Goal: Find specific page/section: Find specific page/section

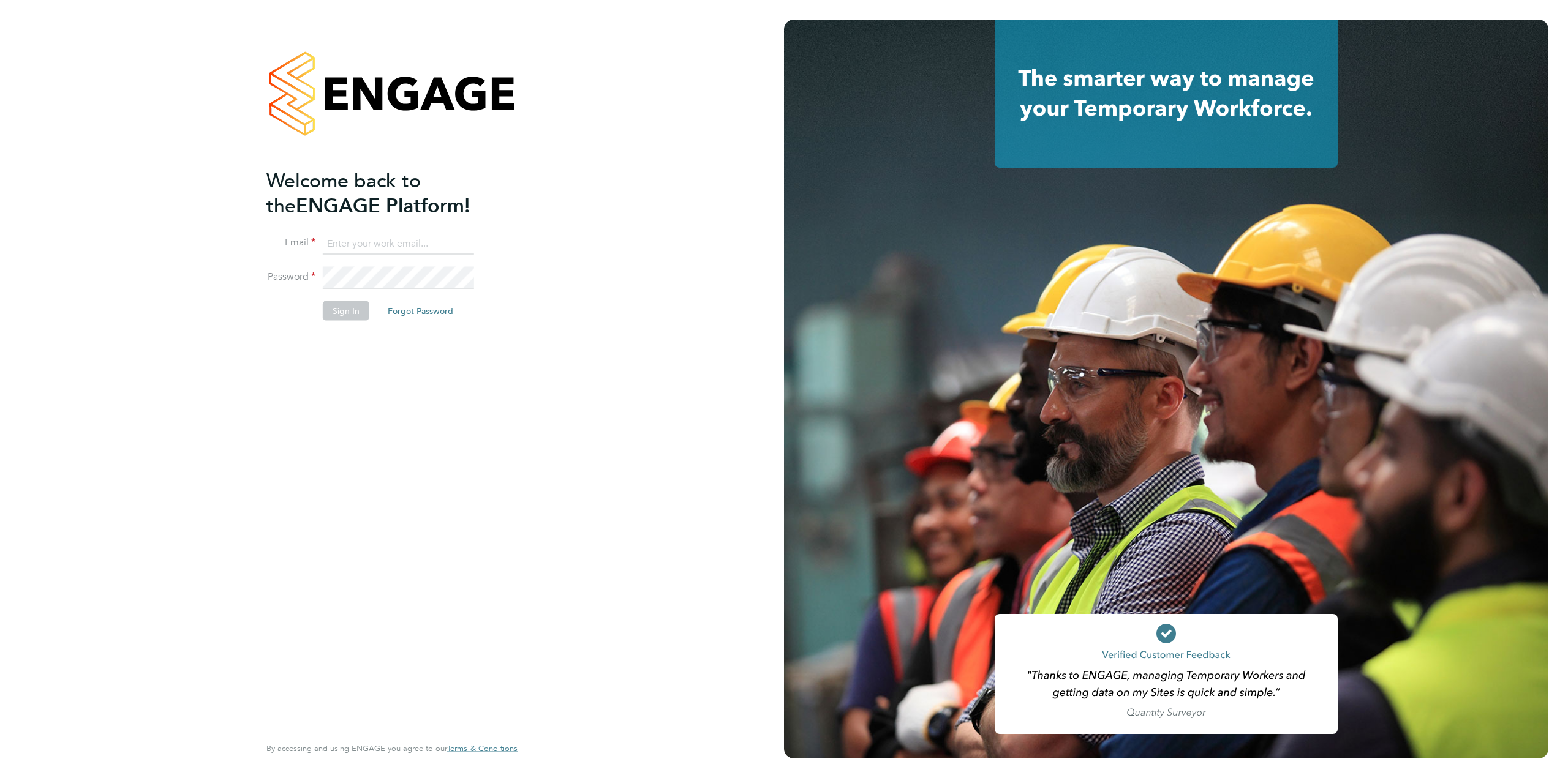
type input "audwin.cheung@randstad.co.uk"
click at [334, 304] on button "Sign In" at bounding box center [346, 310] width 47 height 19
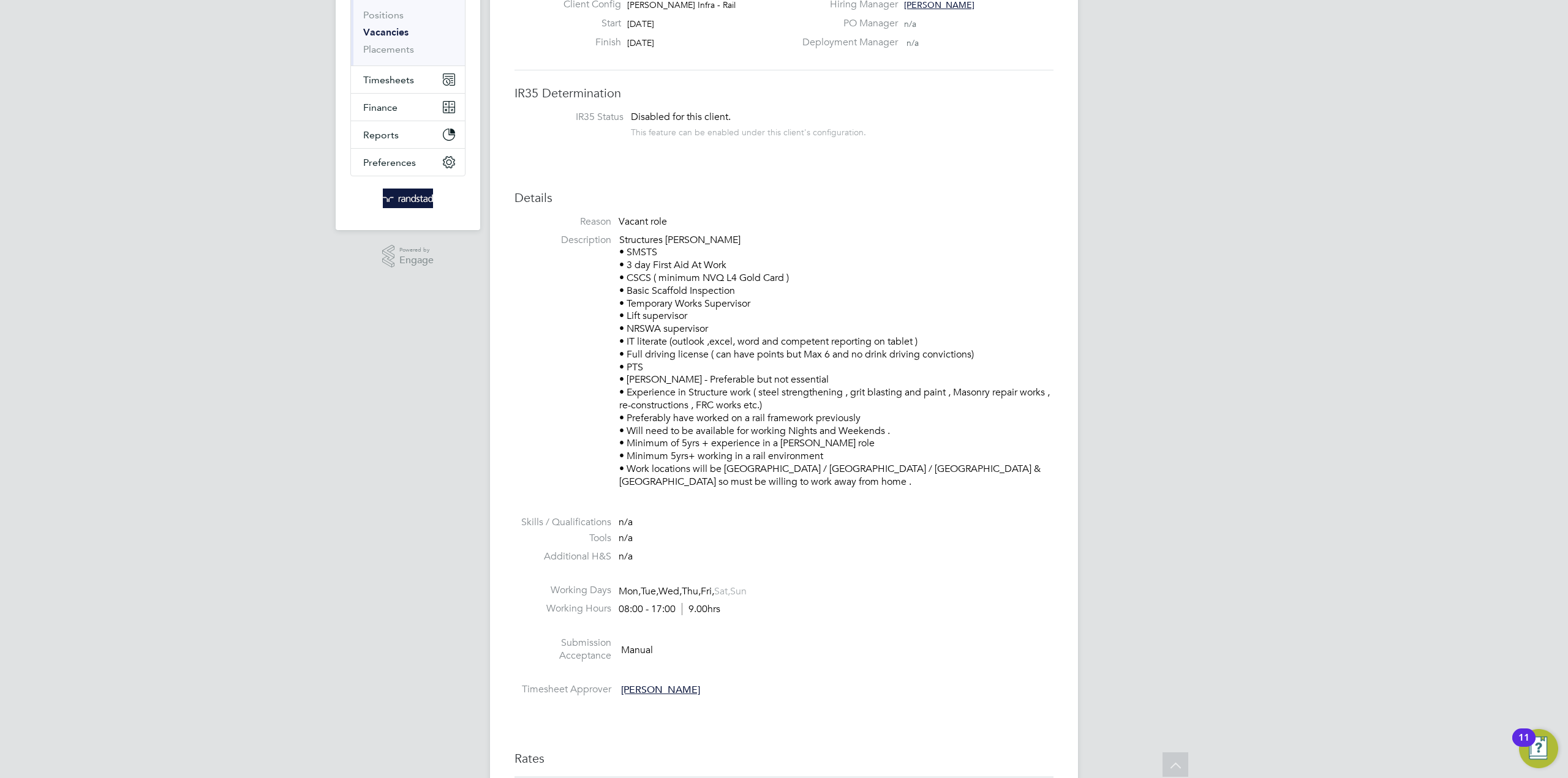
scroll to position [245, 0]
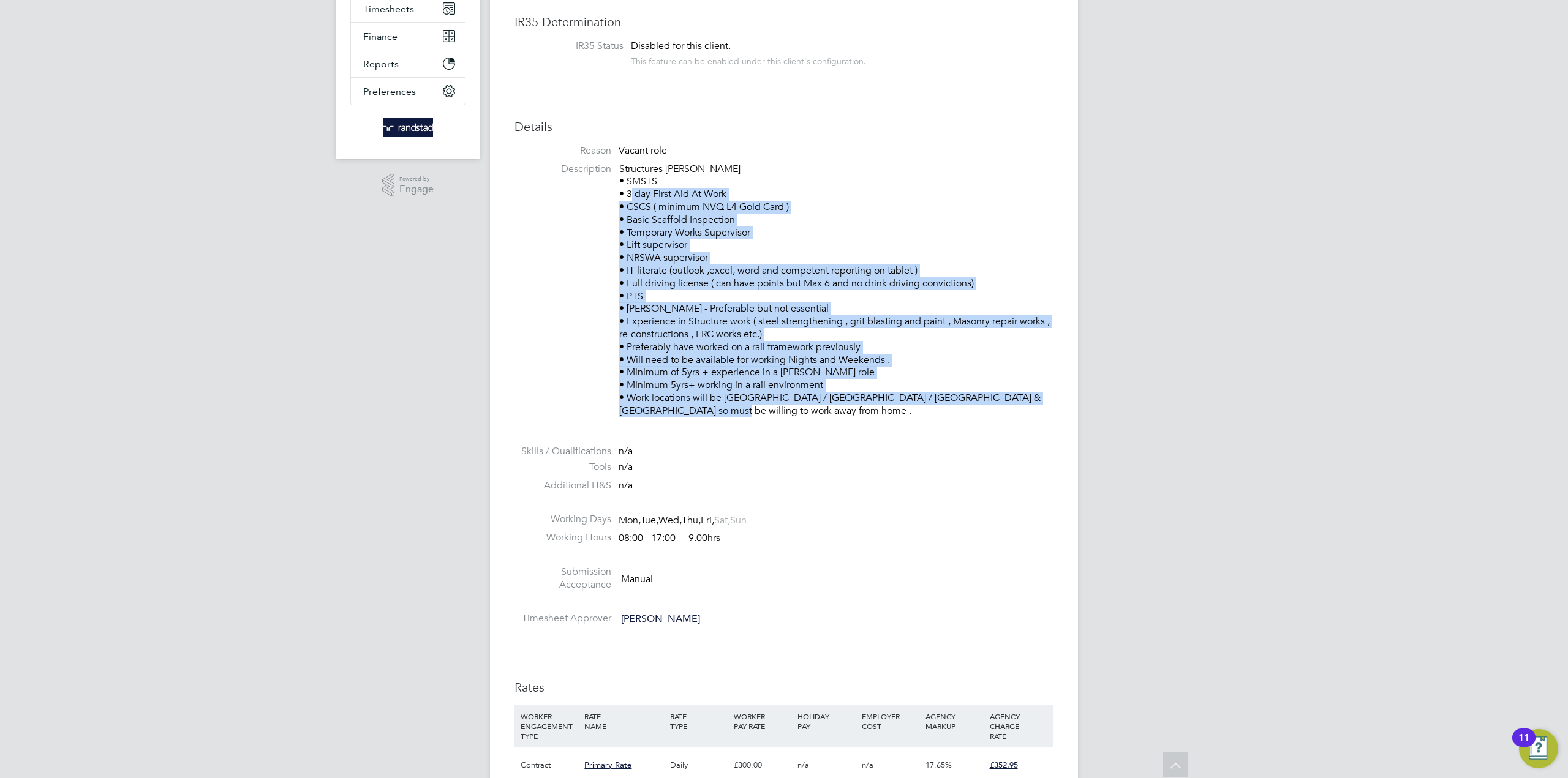
drag, startPoint x: 742, startPoint y: 422, endPoint x: 629, endPoint y: 188, distance: 259.9
click at [629, 188] on li "Description Structures [PERSON_NAME] • SMSTS • 3 day First Aid At Work • CSCS (…" at bounding box center [784, 296] width 539 height 267
click at [629, 188] on p "Structures [PERSON_NAME] • SMSTS • 3 day First Aid At Work • CSCS ( minimum NVQ…" at bounding box center [836, 290] width 435 height 255
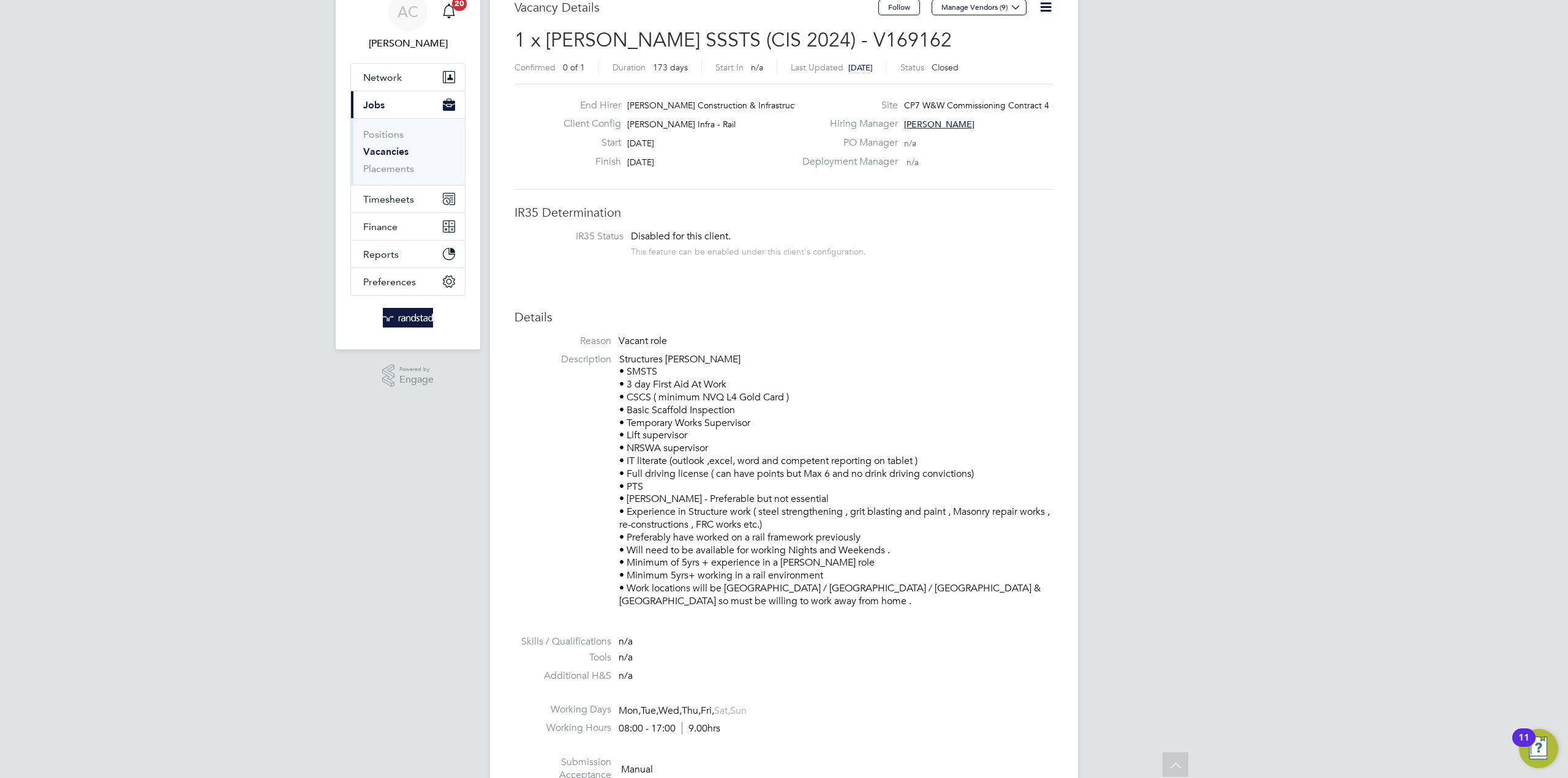
scroll to position [0, 0]
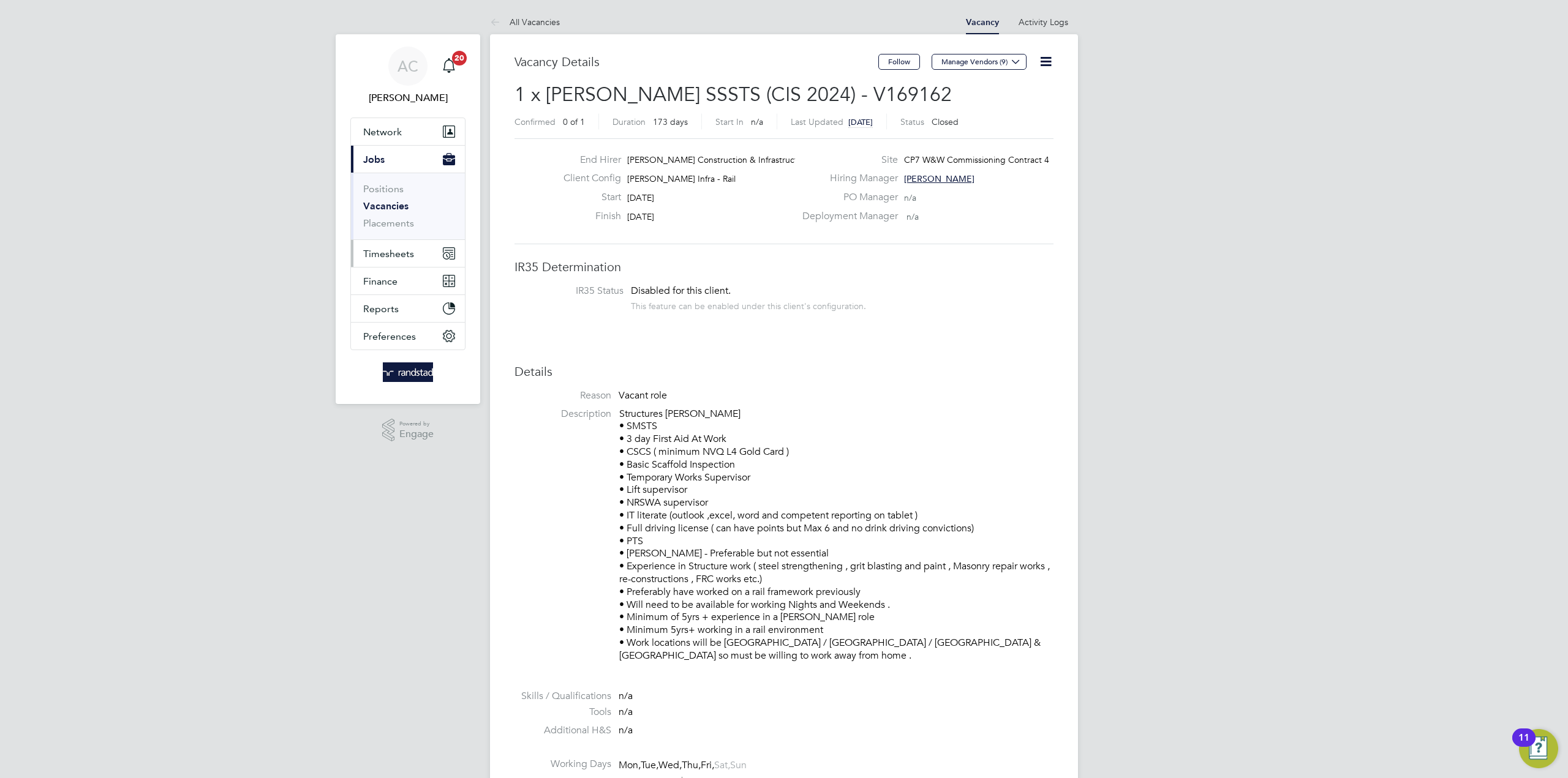
click at [397, 254] on span "Timesheets" at bounding box center [388, 254] width 51 height 11
click at [384, 160] on button "Current page: Jobs" at bounding box center [408, 159] width 114 height 27
click at [393, 224] on link "Placements" at bounding box center [388, 223] width 51 height 11
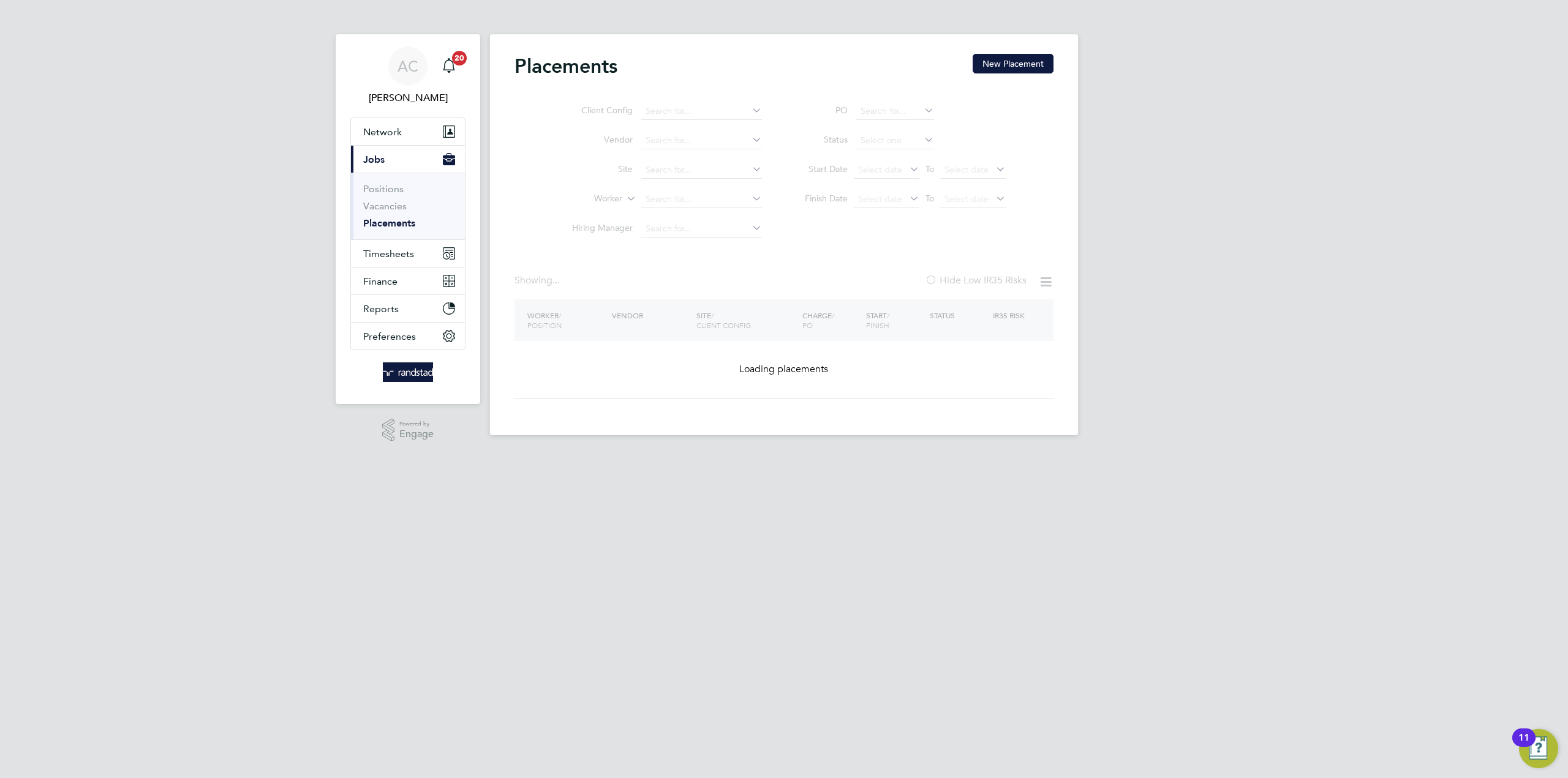
click at [696, 171] on ul "Client Config Vendor Site Worker Hiring Manager" at bounding box center [662, 170] width 230 height 147
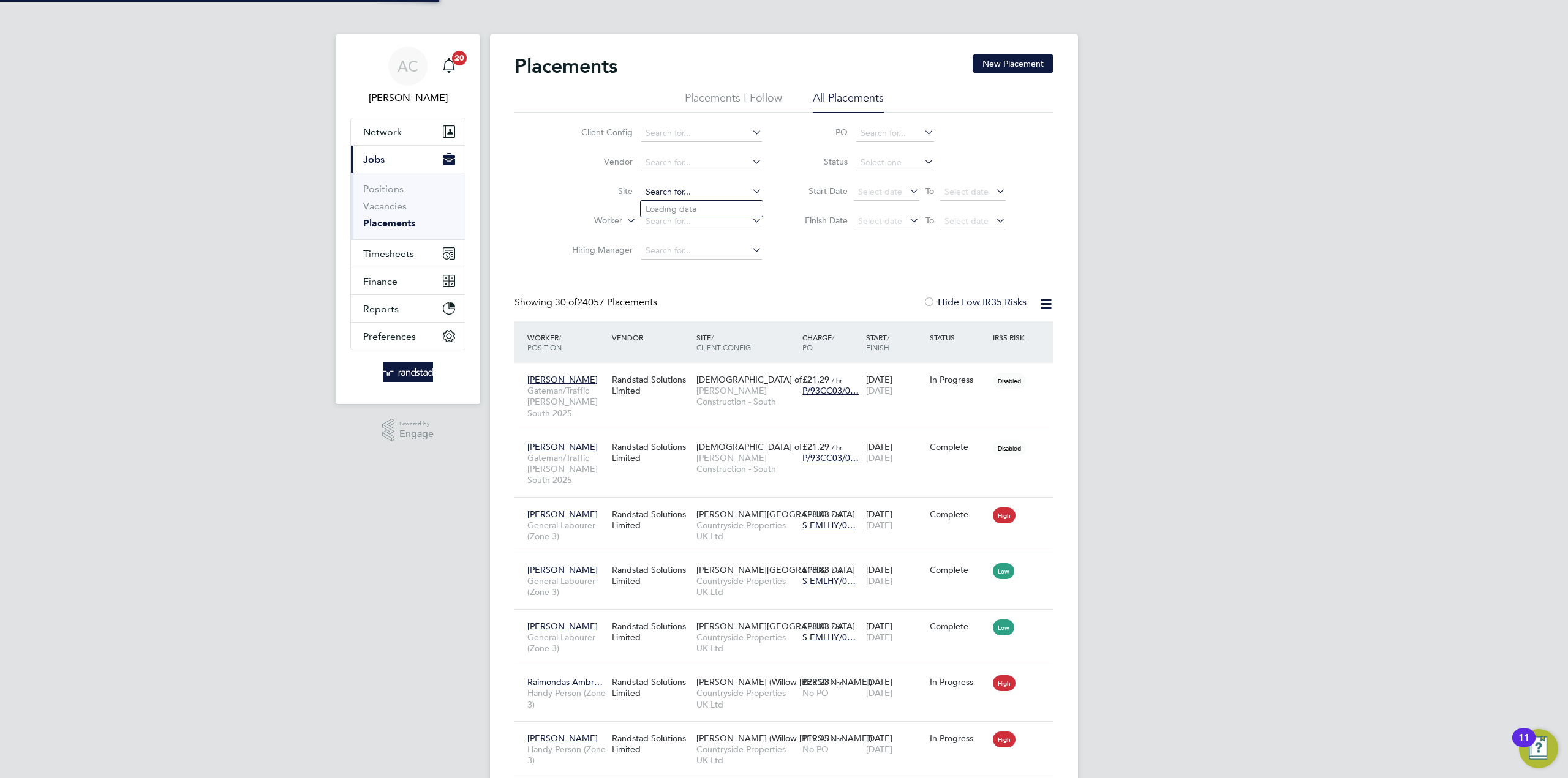
click at [686, 189] on input at bounding box center [702, 192] width 121 height 17
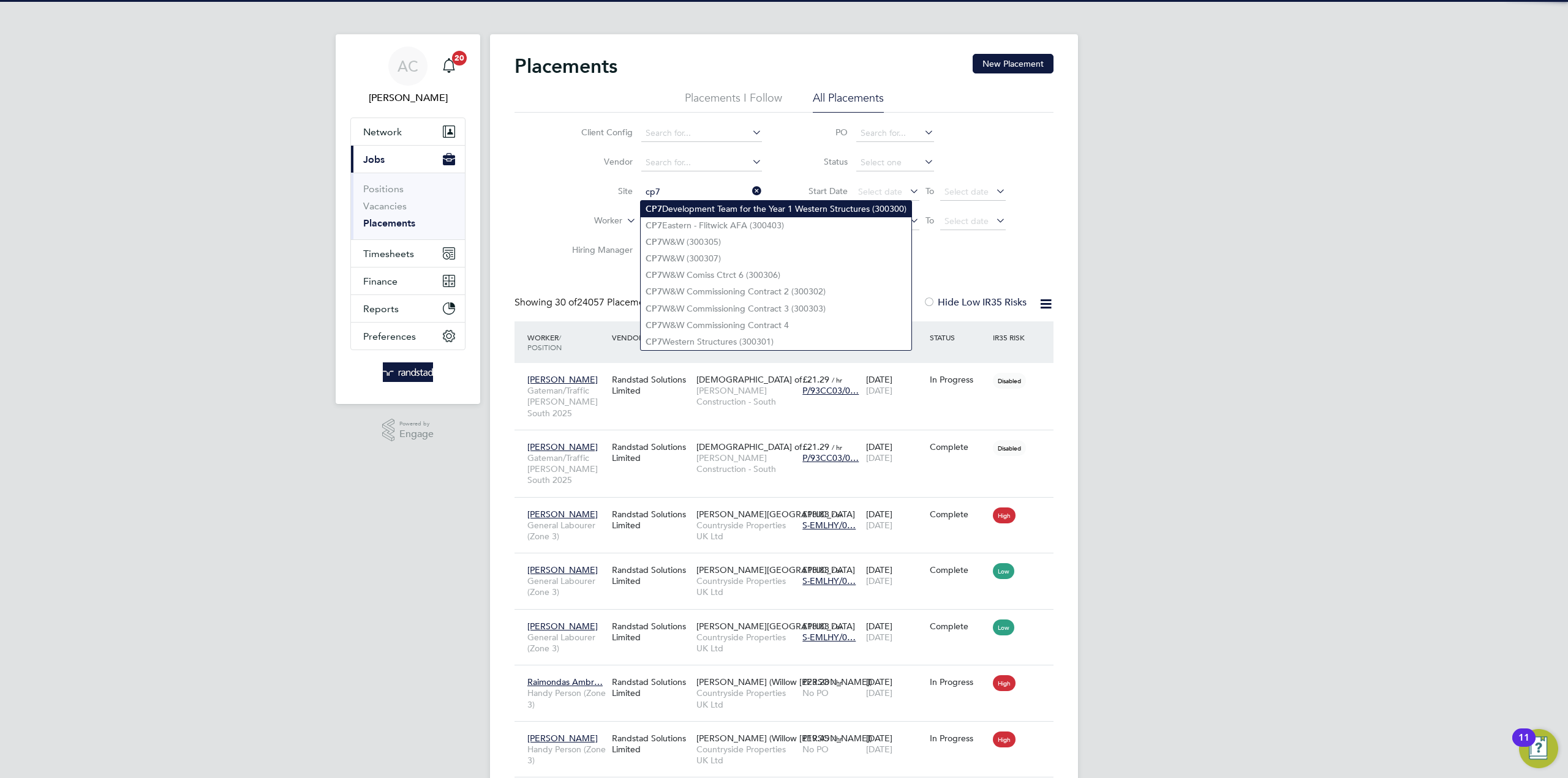
click at [695, 207] on li "CP7 Development Team for the Year 1 Western Structures (300300)" at bounding box center [776, 209] width 271 height 17
type input "CP7 Development Team for the Year 1 Western Structures (300300)"
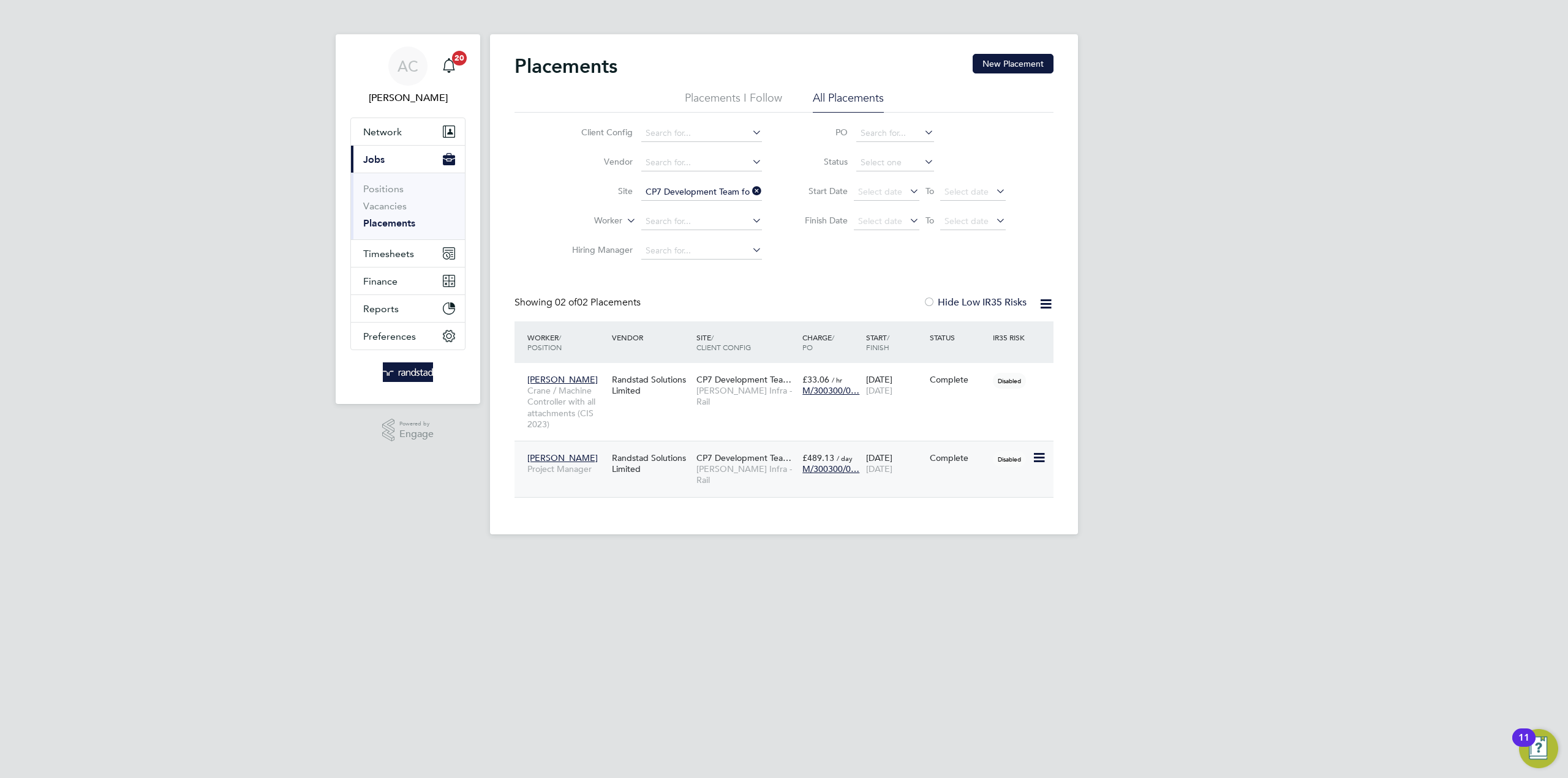
click at [656, 456] on div "Randstad Solutions Limited" at bounding box center [651, 463] width 85 height 34
